Goal: Information Seeking & Learning: Find specific fact

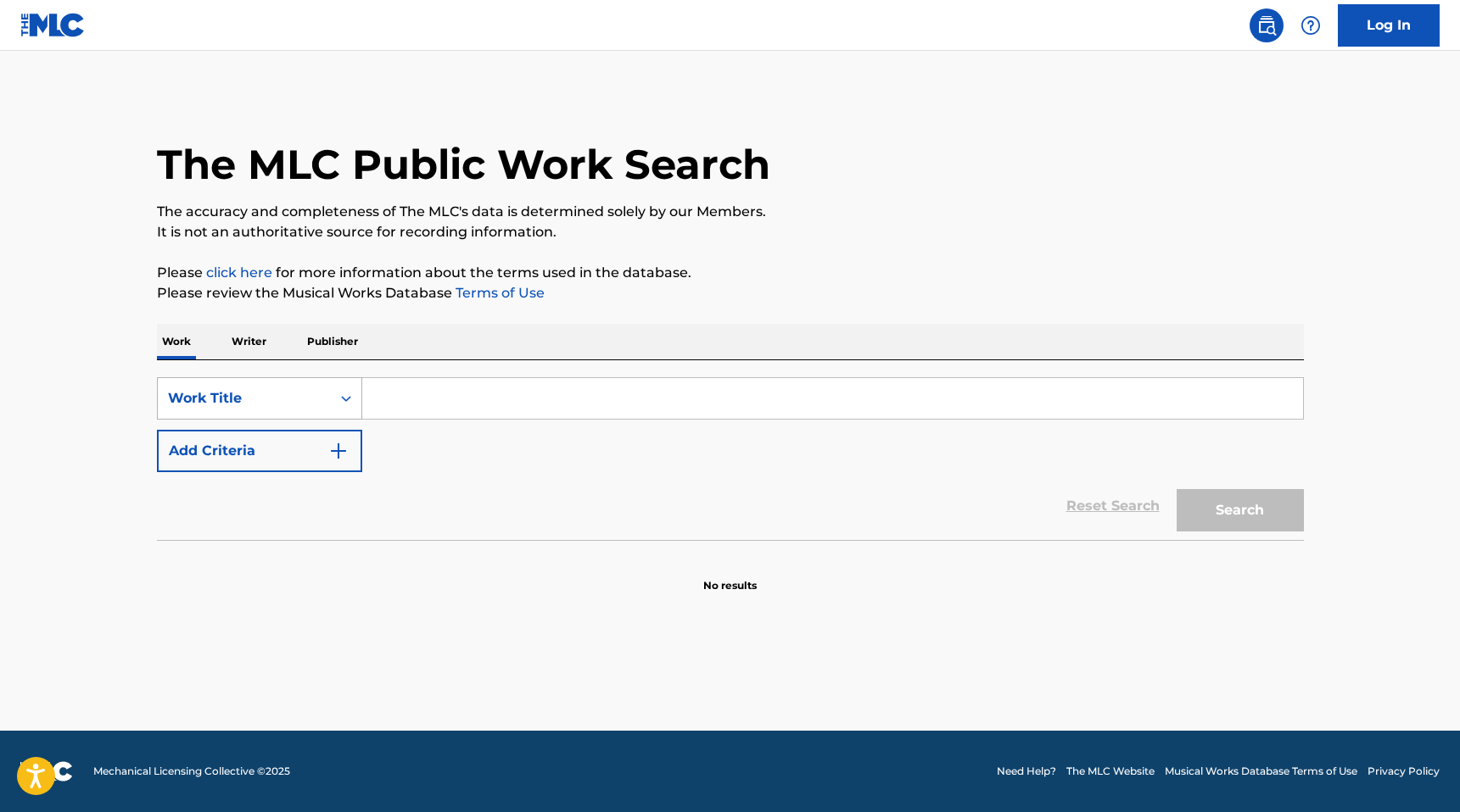
click at [284, 396] on div "Work Title" at bounding box center [244, 397] width 153 height 20
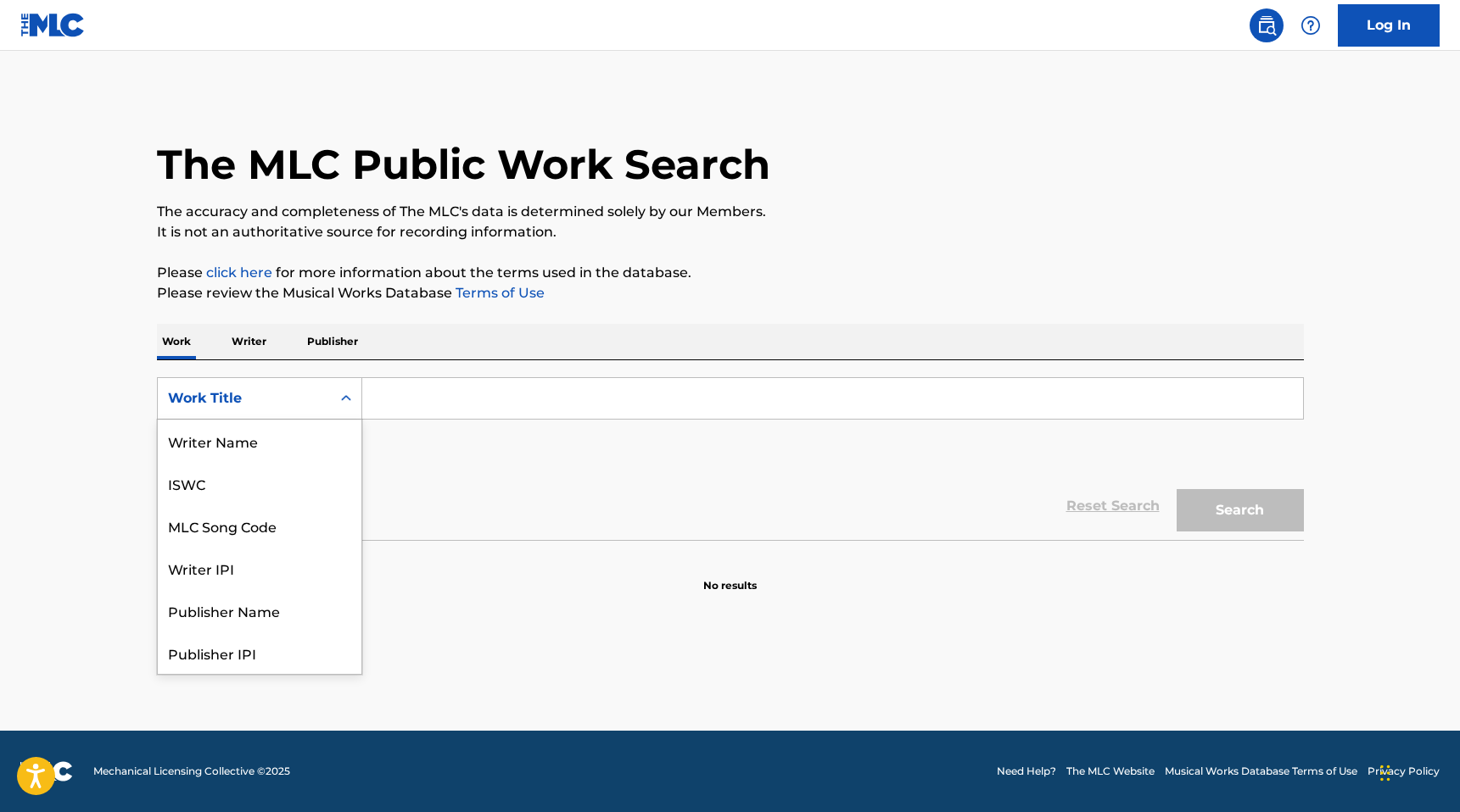
scroll to position [85, 0]
click at [292, 448] on div "MLC Song Code" at bounding box center [258, 440] width 203 height 42
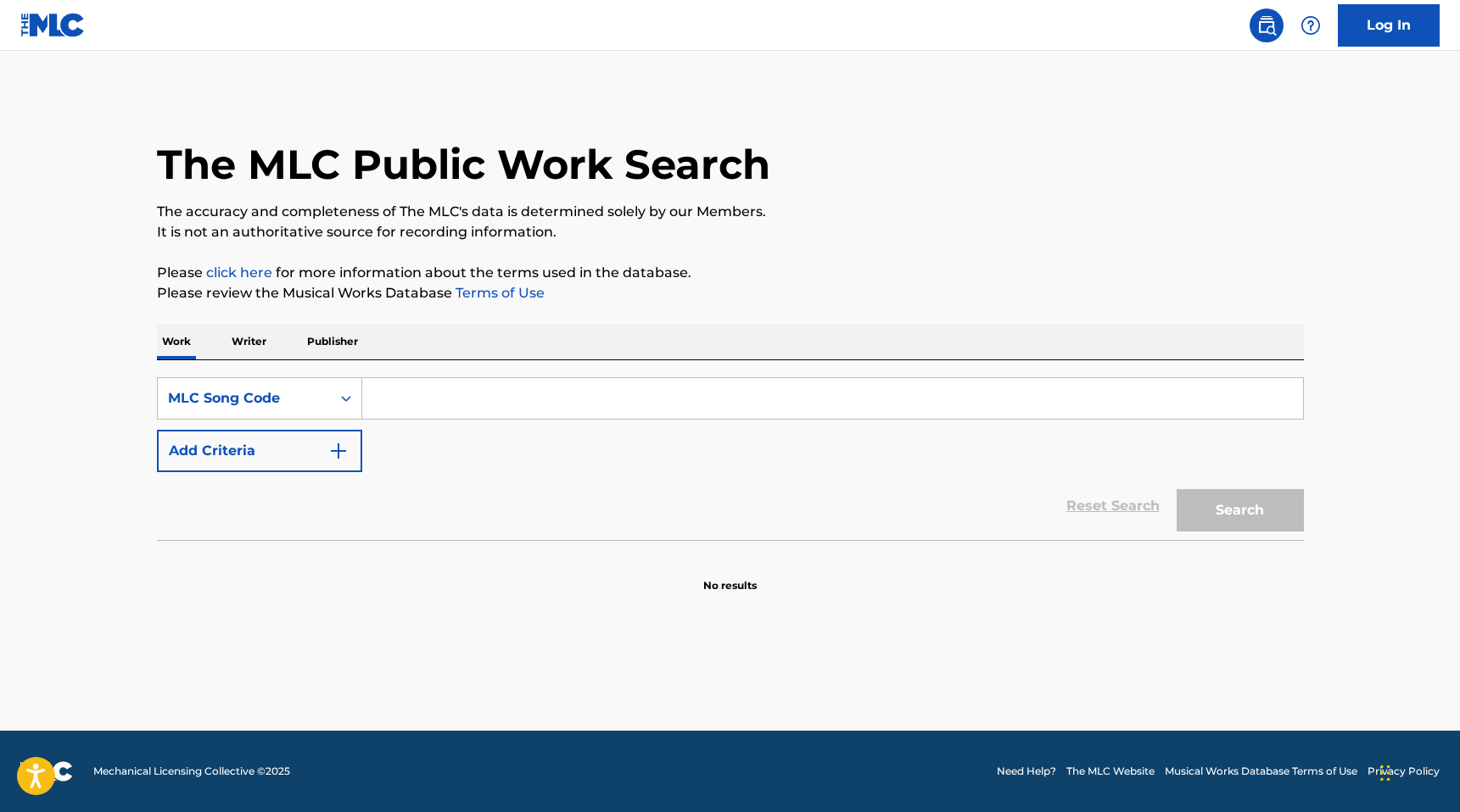
click at [407, 403] on input "Search Form" at bounding box center [833, 398] width 940 height 41
paste input "RV5HHG"
type input "RV5HHG"
click at [1217, 500] on button "Search" at bounding box center [1240, 510] width 127 height 42
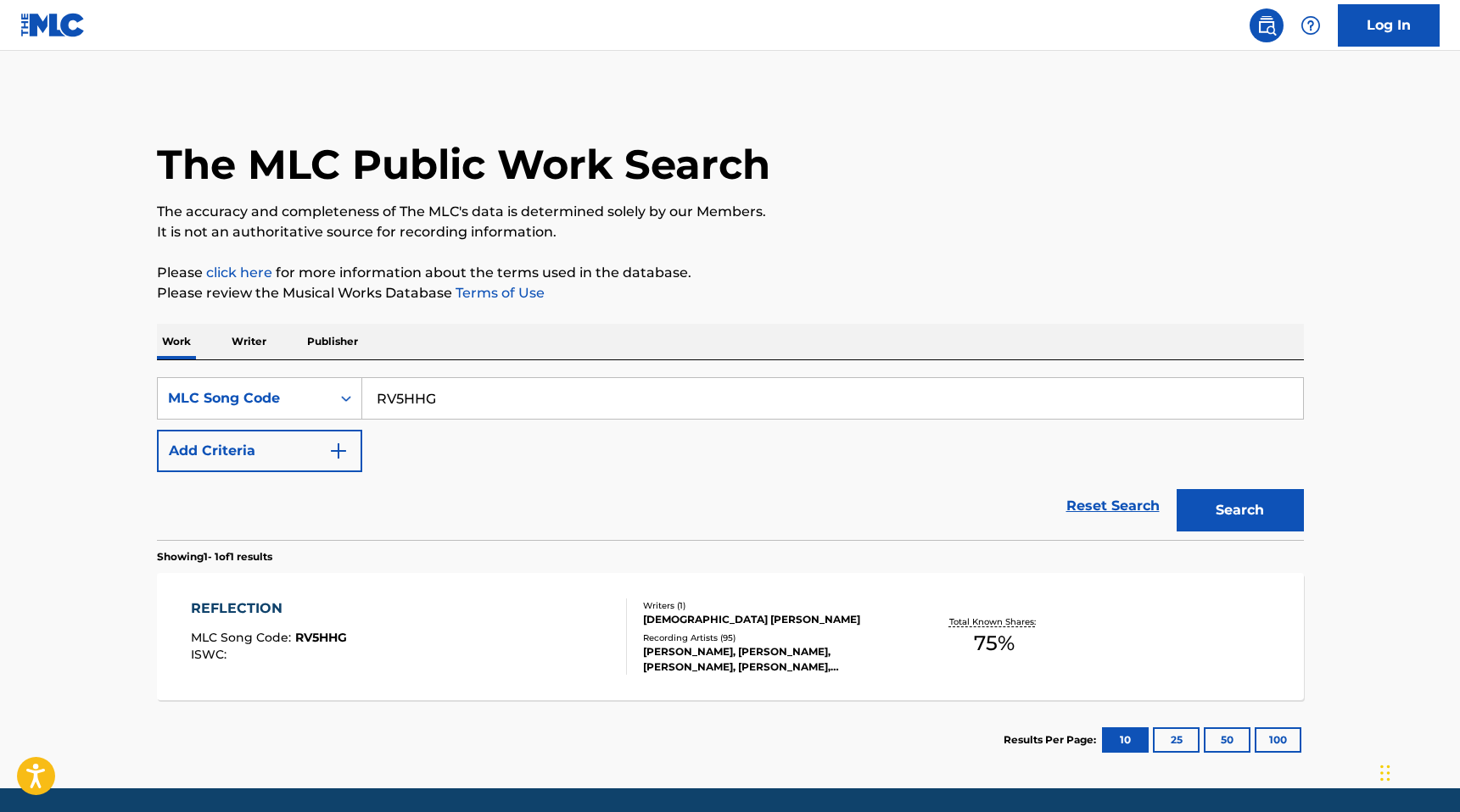
click at [471, 610] on div "REFLECTION MLC Song Code : RV5HHG ISWC :" at bounding box center [408, 637] width 436 height 76
